Goal: Browse casually: Explore the website without a specific task or goal

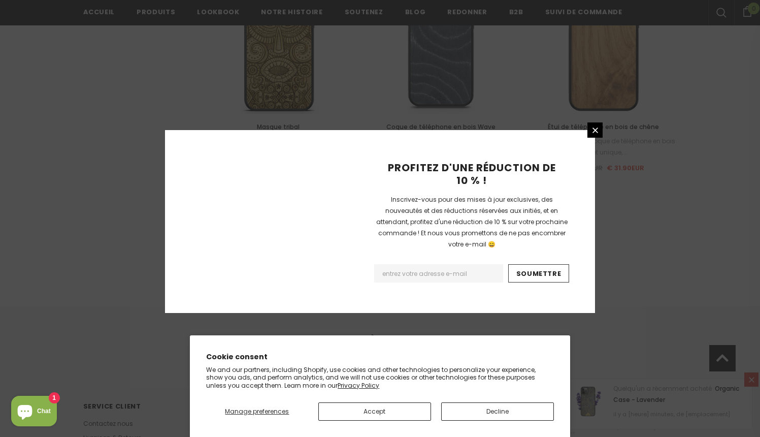
scroll to position [1168, 0]
